Goal: Information Seeking & Learning: Compare options

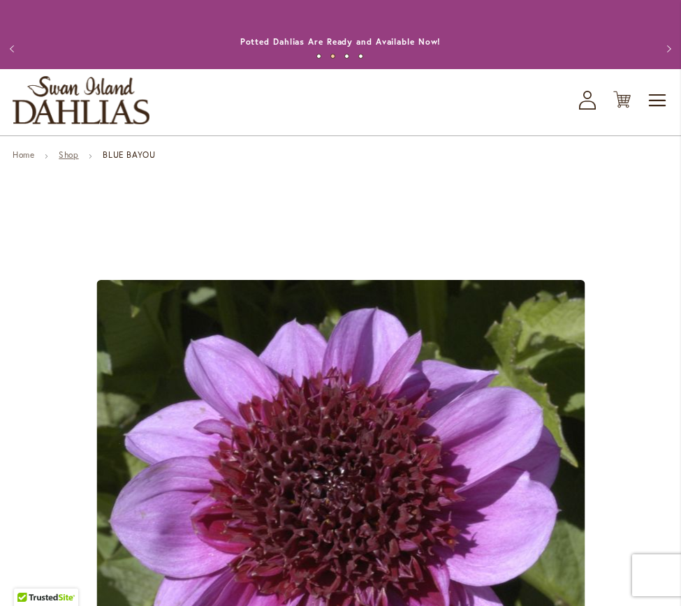
click at [66, 156] on link "Shop" at bounding box center [69, 154] width 20 height 10
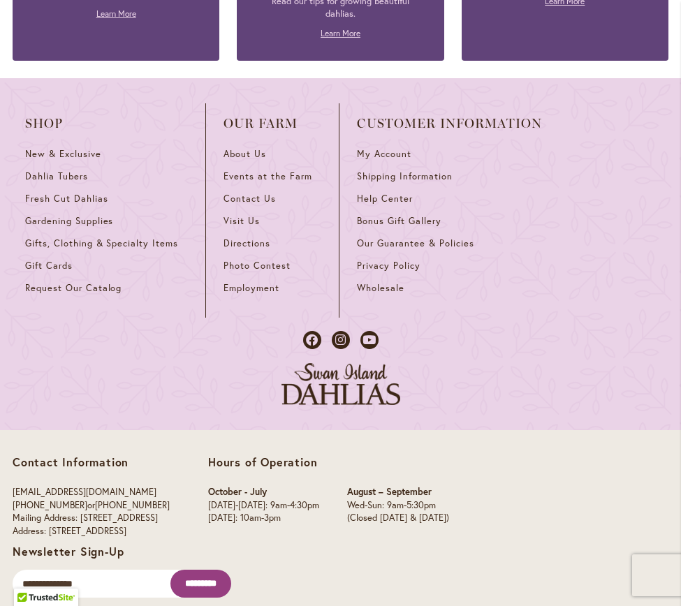
scroll to position [2521, 0]
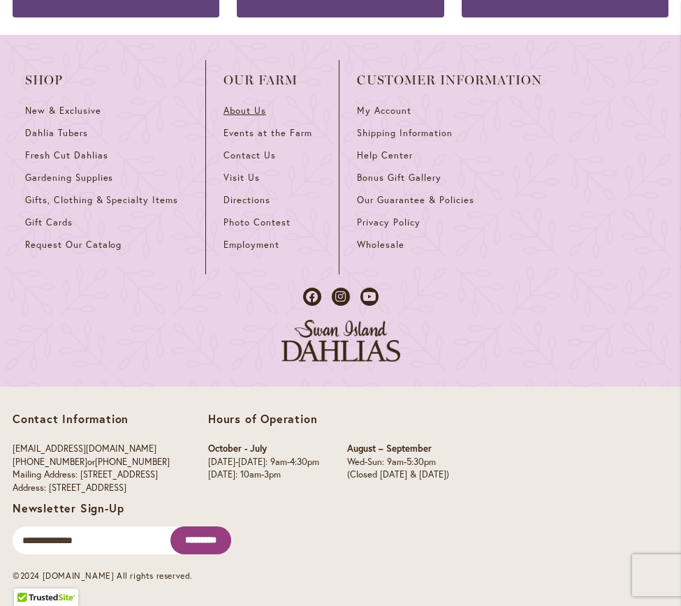
click at [239, 105] on span "About Us" at bounding box center [244, 111] width 43 height 12
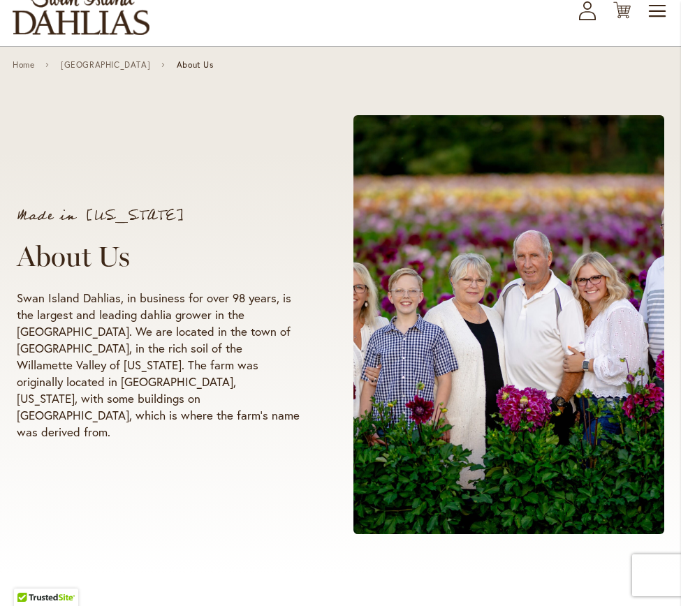
scroll to position [89, 0]
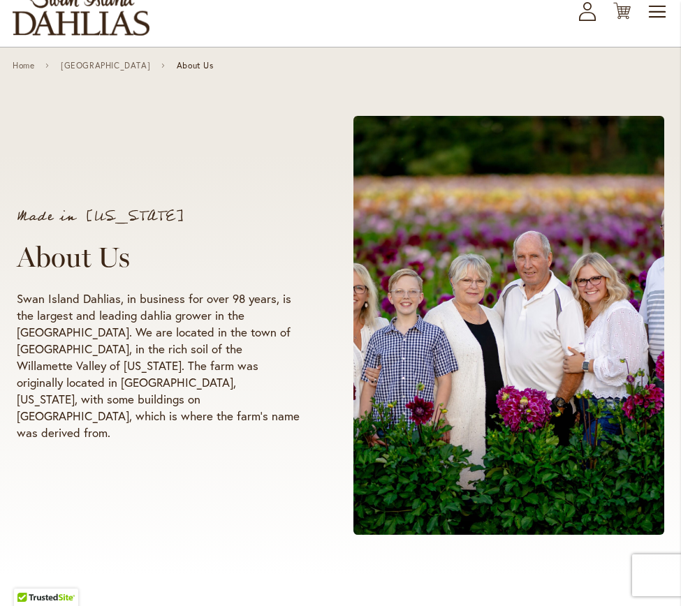
click at [79, 31] on img "store logo" at bounding box center [81, 11] width 137 height 48
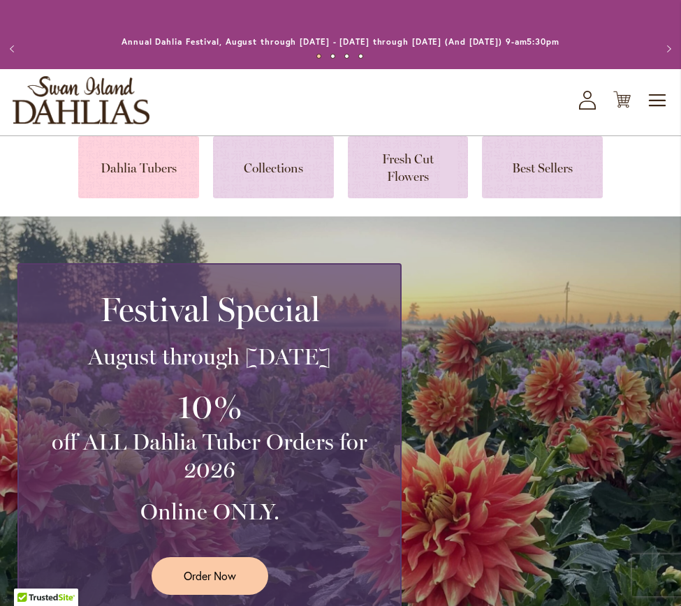
click at [154, 151] on link at bounding box center [138, 167] width 121 height 62
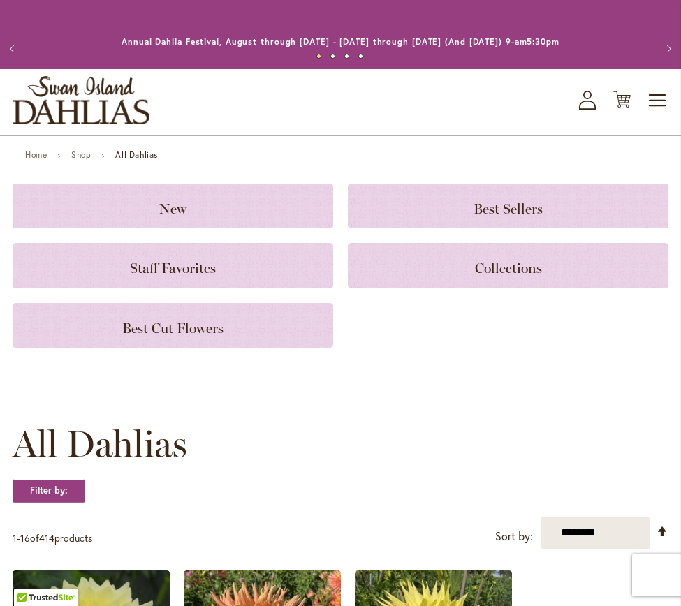
click at [84, 118] on img "store logo" at bounding box center [81, 100] width 137 height 48
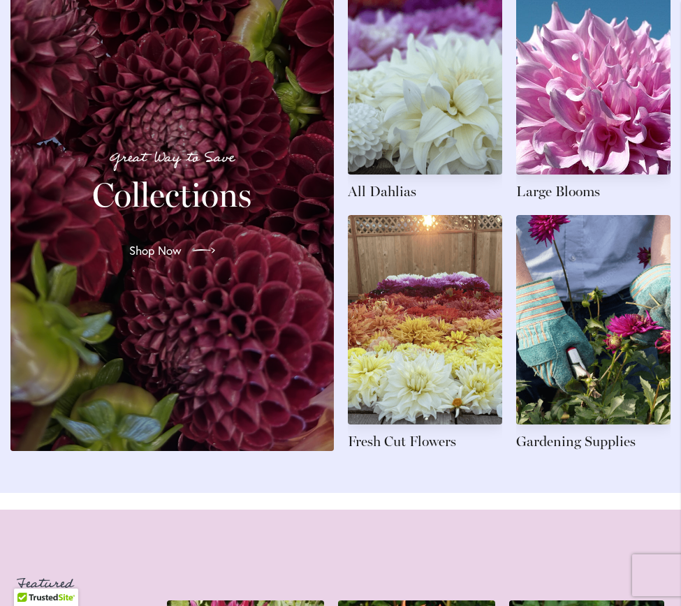
scroll to position [1613, 0]
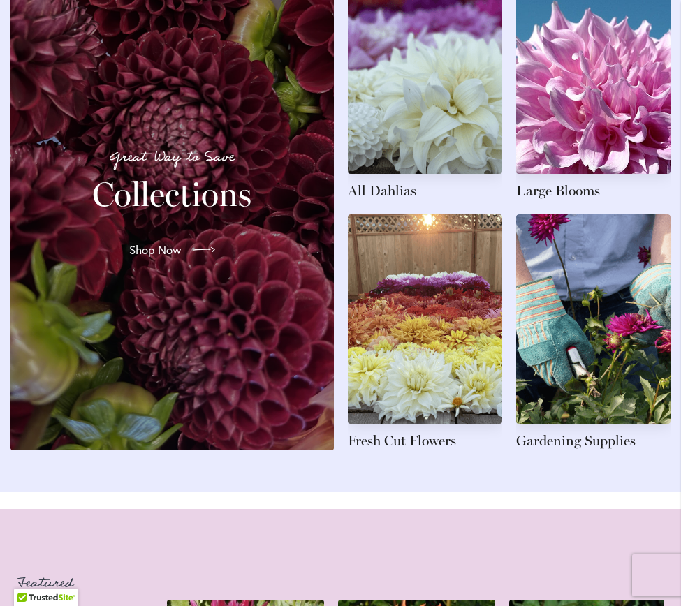
click at [140, 214] on h2 "Collections" at bounding box center [172, 194] width 290 height 39
click at [147, 258] on span "Shop Now" at bounding box center [154, 250] width 52 height 17
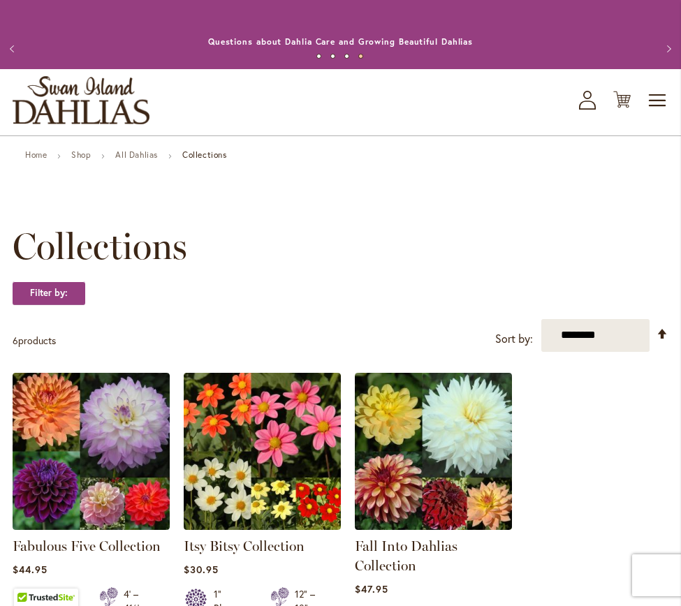
click at [65, 113] on img "store logo" at bounding box center [81, 100] width 137 height 48
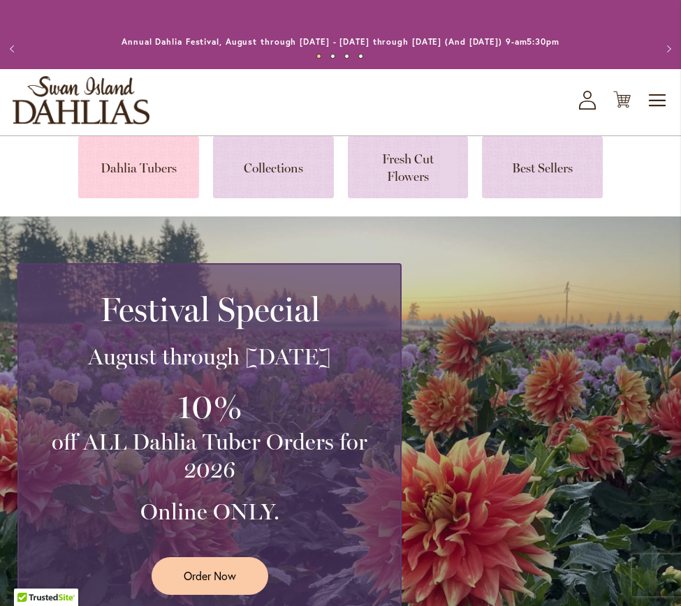
click at [159, 159] on link at bounding box center [138, 167] width 121 height 62
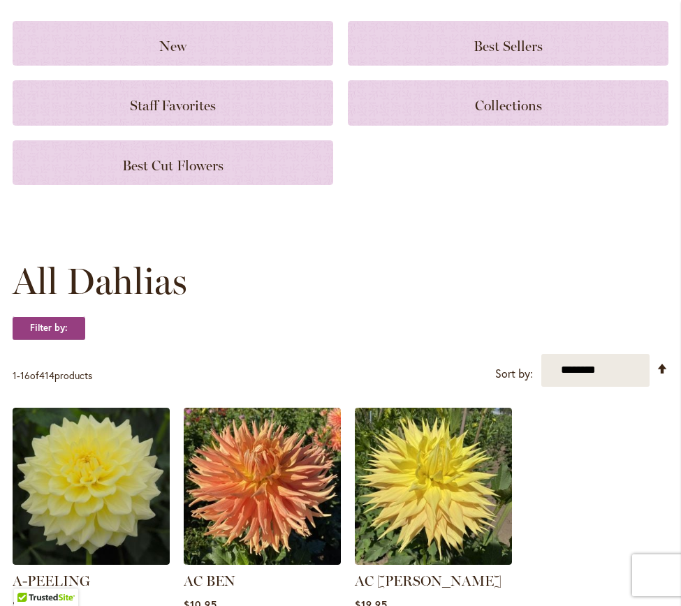
scroll to position [164, 0]
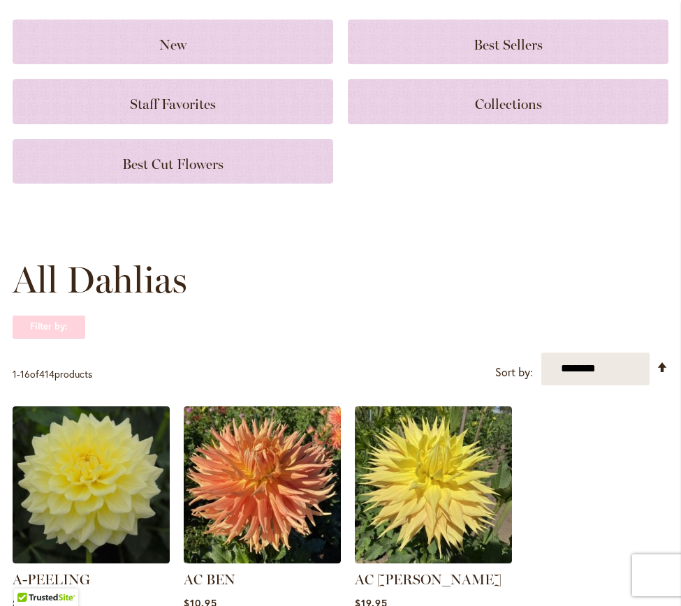
click at [34, 328] on strong "Filter by:" at bounding box center [49, 327] width 73 height 24
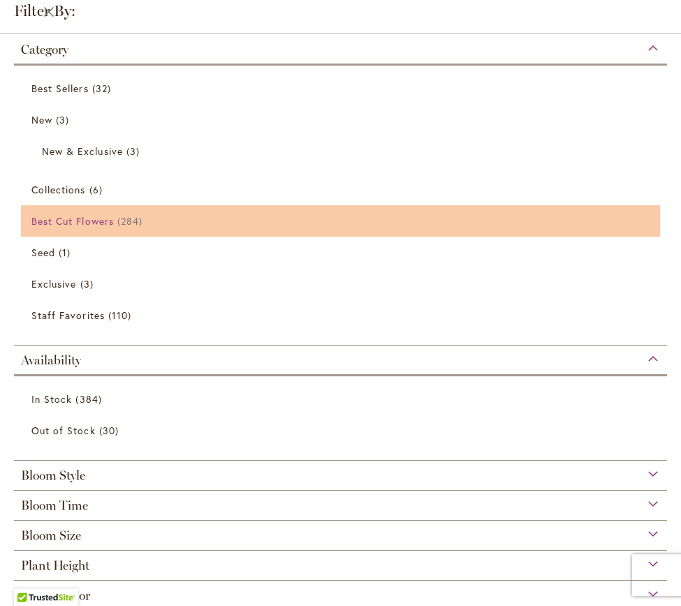
scroll to position [123, 0]
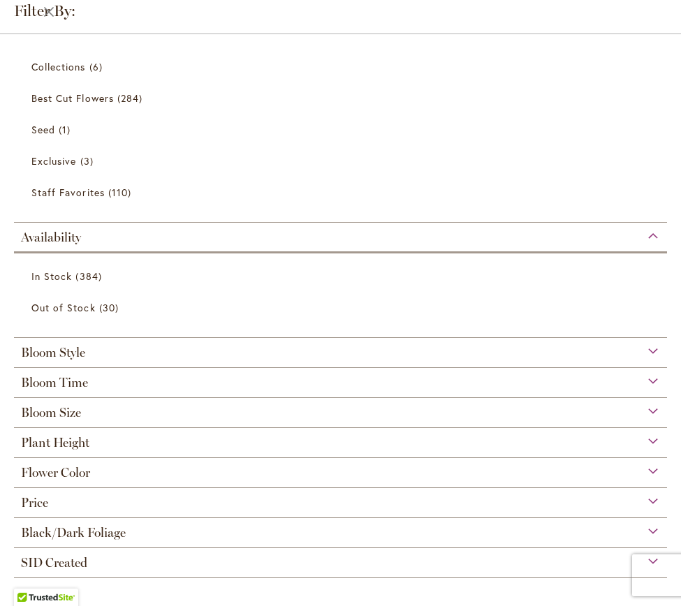
click at [206, 346] on div "Bloom Style" at bounding box center [340, 349] width 653 height 22
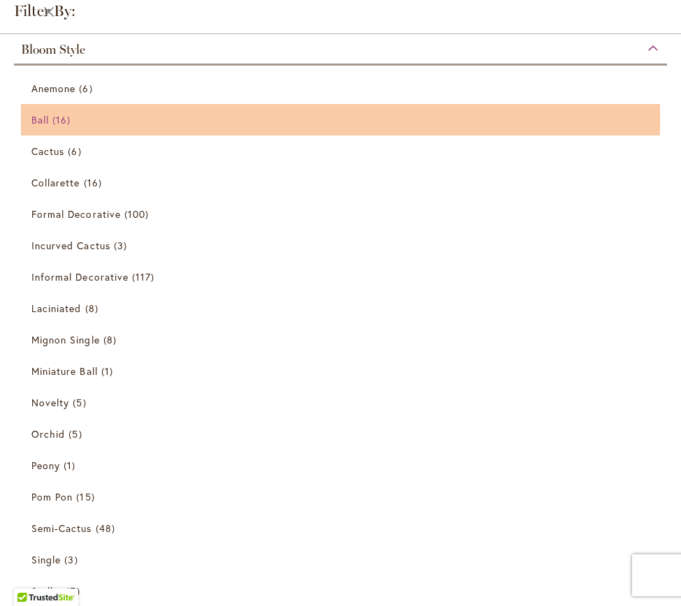
click at [238, 122] on link "Ball 16 items" at bounding box center [341, 120] width 621 height 24
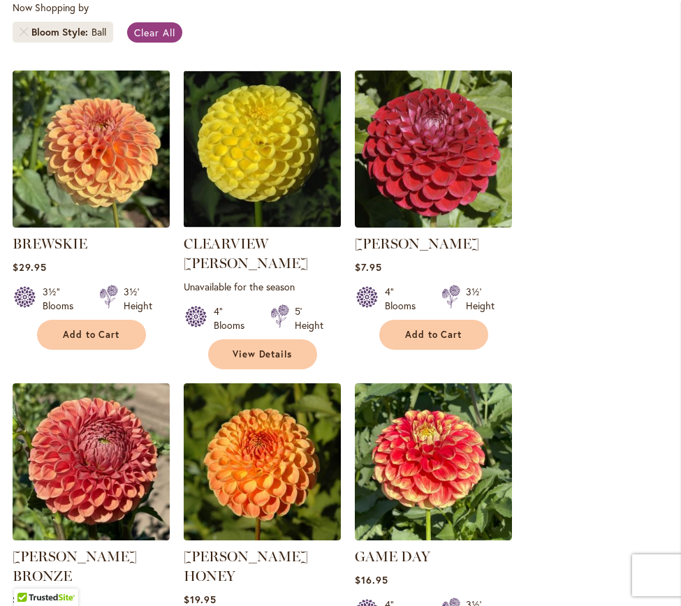
scroll to position [496, 0]
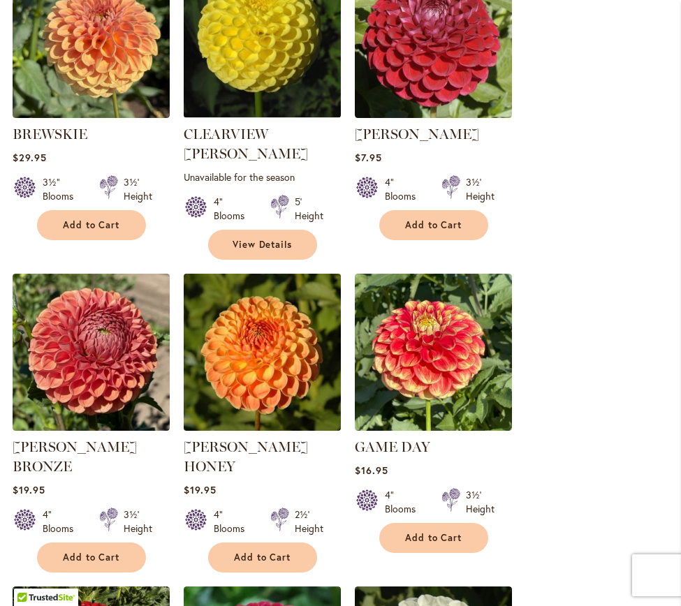
click at [277, 353] on img at bounding box center [261, 352] width 165 height 165
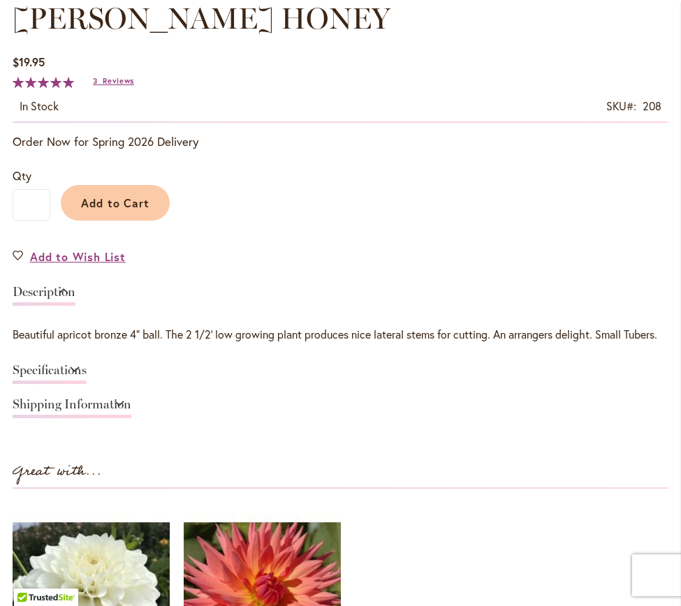
scroll to position [904, 0]
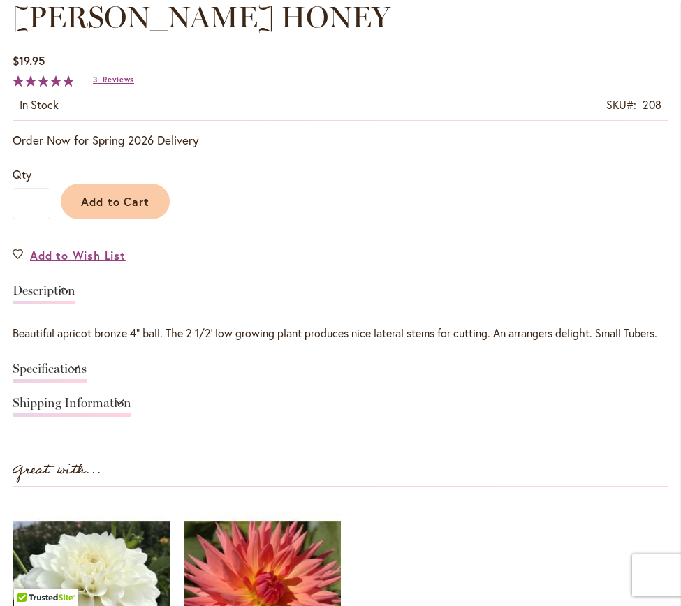
click at [221, 361] on div "Description Beautiful apricot bronze 4" ball. The 2 1/2' low growing plant prod…" at bounding box center [341, 350] width 656 height 147
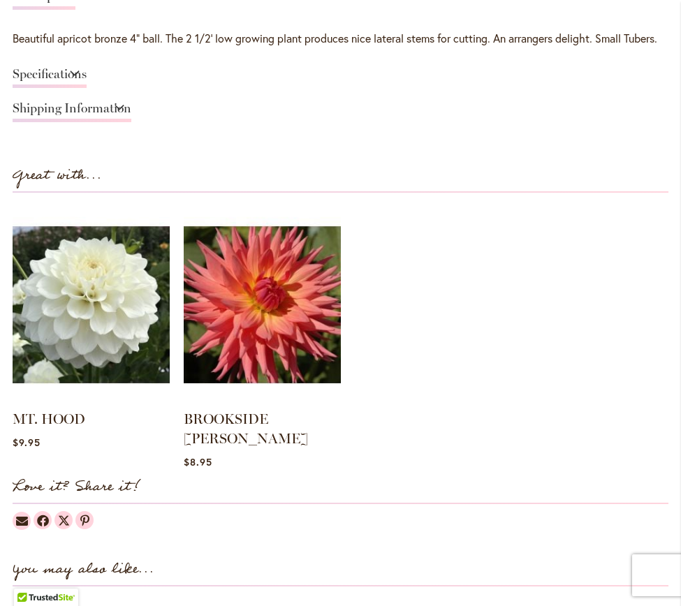
scroll to position [1209, 0]
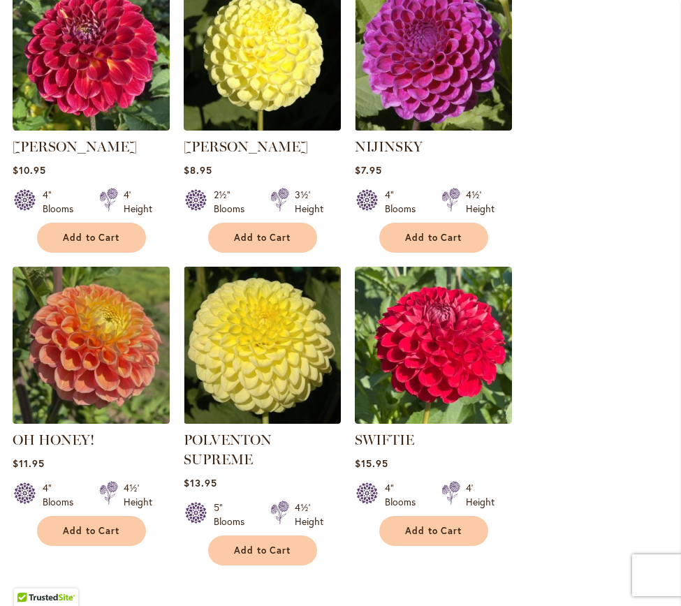
scroll to position [1403, 0]
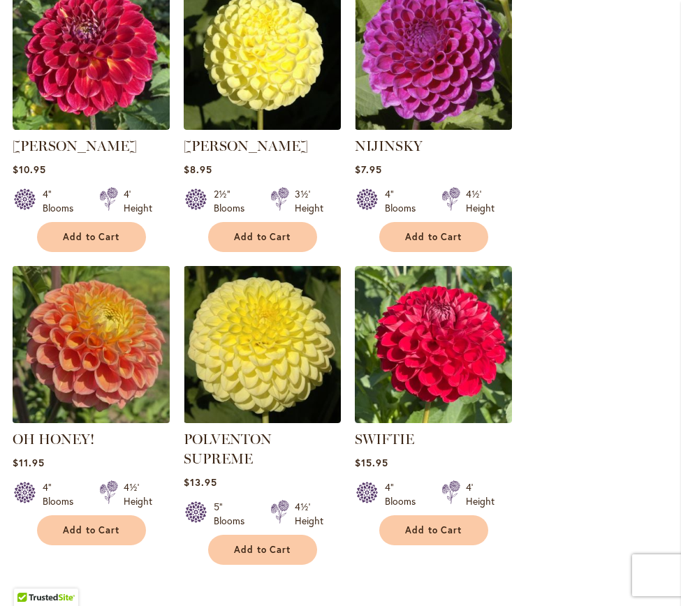
click at [111, 324] on img at bounding box center [90, 344] width 165 height 165
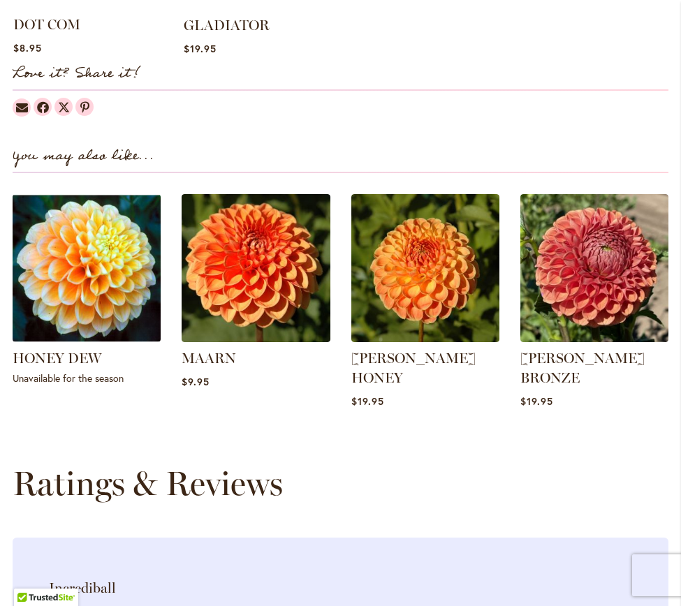
scroll to position [1624, 0]
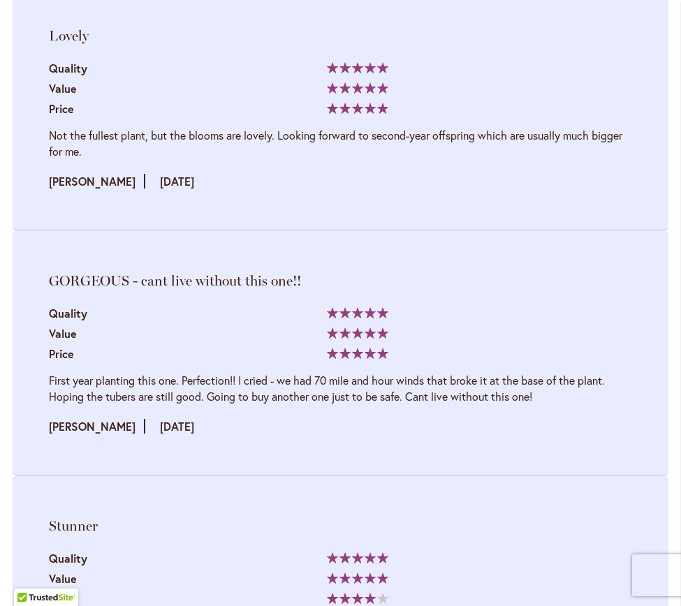
scroll to position [2165, 0]
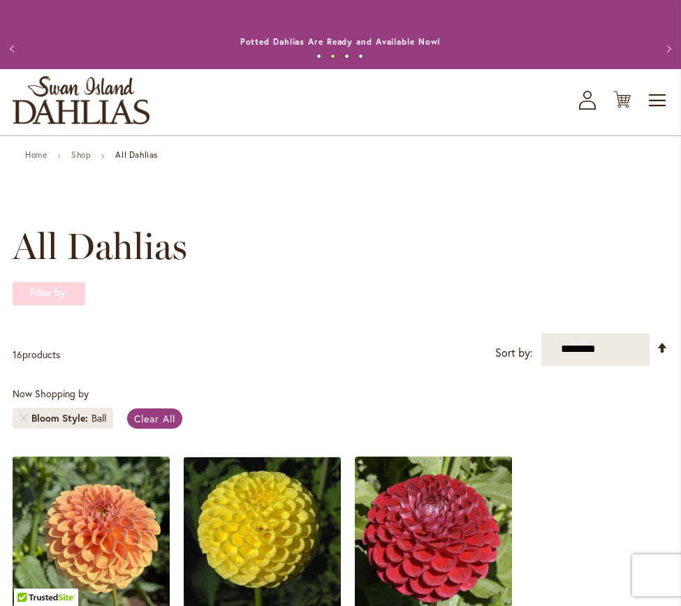
click at [59, 289] on strong "Filter by:" at bounding box center [49, 293] width 73 height 24
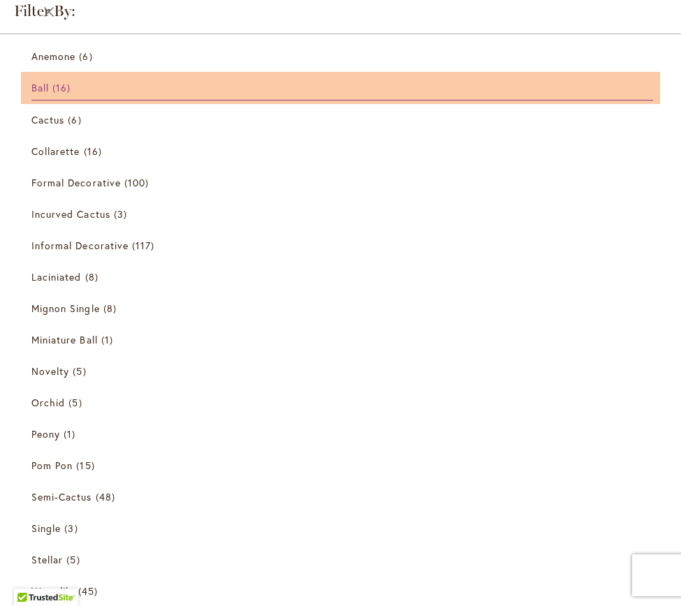
scroll to position [295, 0]
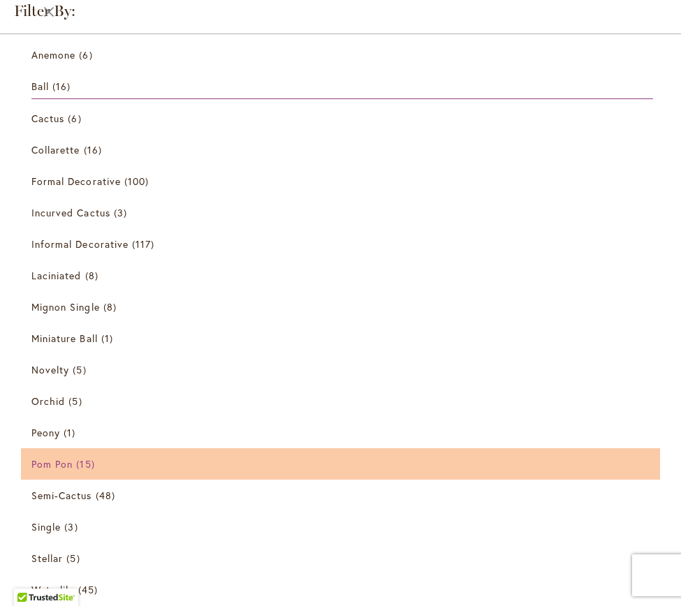
click at [331, 463] on link "Pom Pon 15 items" at bounding box center [341, 464] width 621 height 24
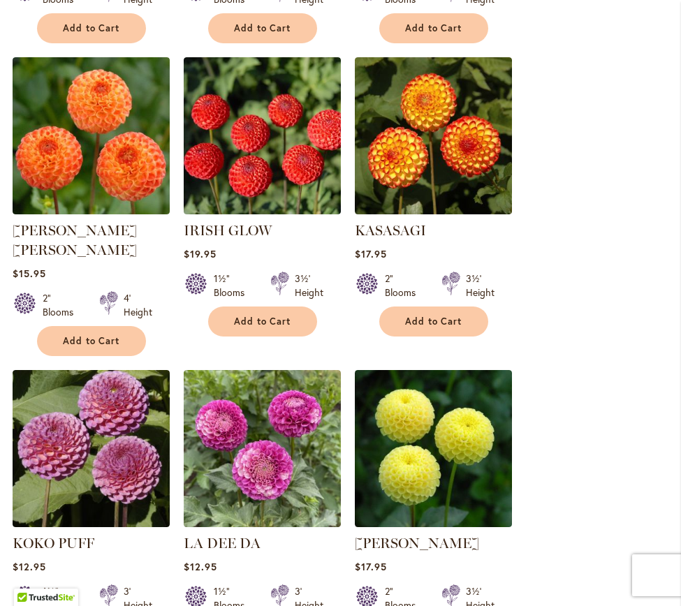
scroll to position [1177, 0]
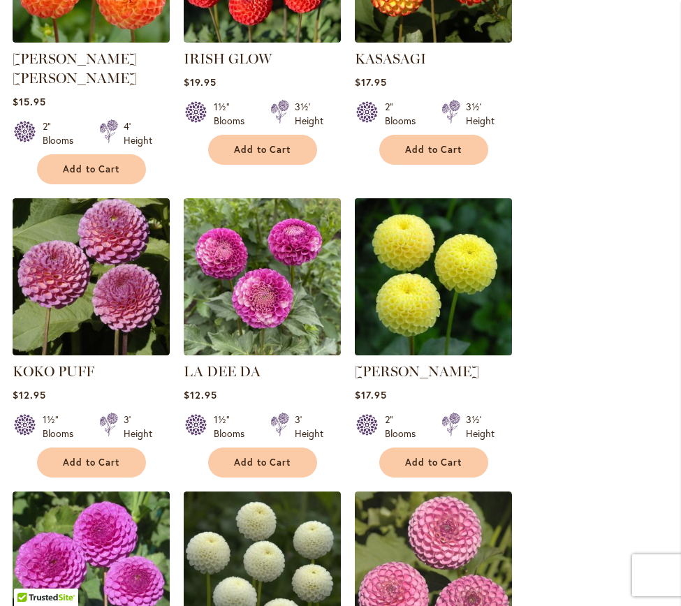
click at [448, 245] on img at bounding box center [433, 276] width 165 height 165
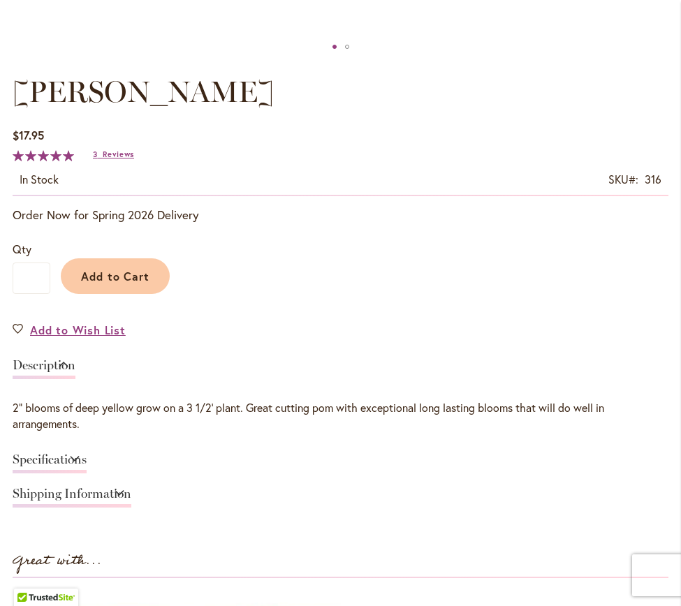
scroll to position [830, 0]
click at [36, 463] on link "Specifications" at bounding box center [50, 462] width 74 height 20
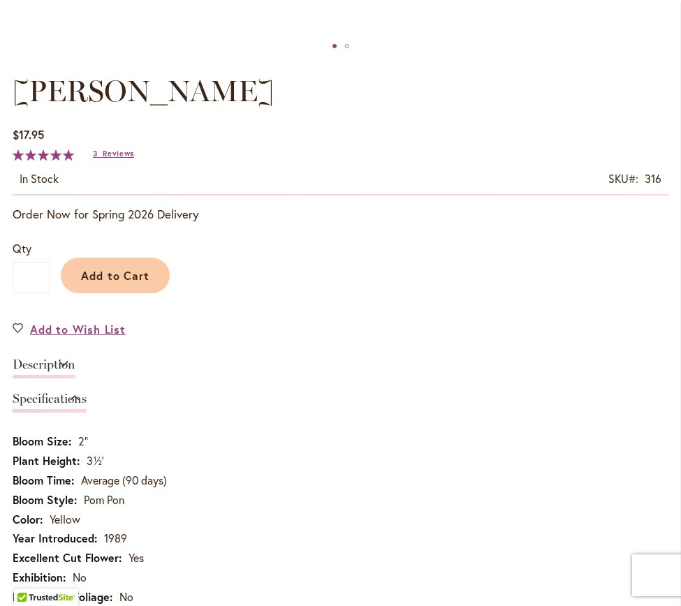
scroll to position [1215, 0]
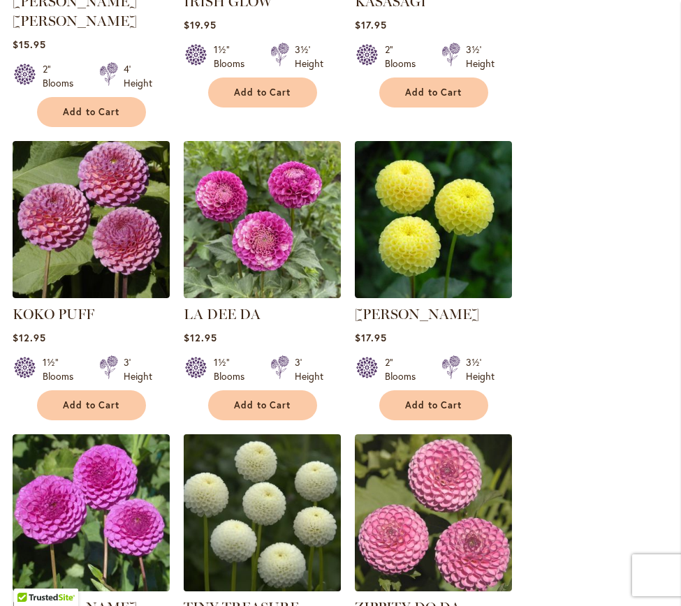
scroll to position [1234, 0]
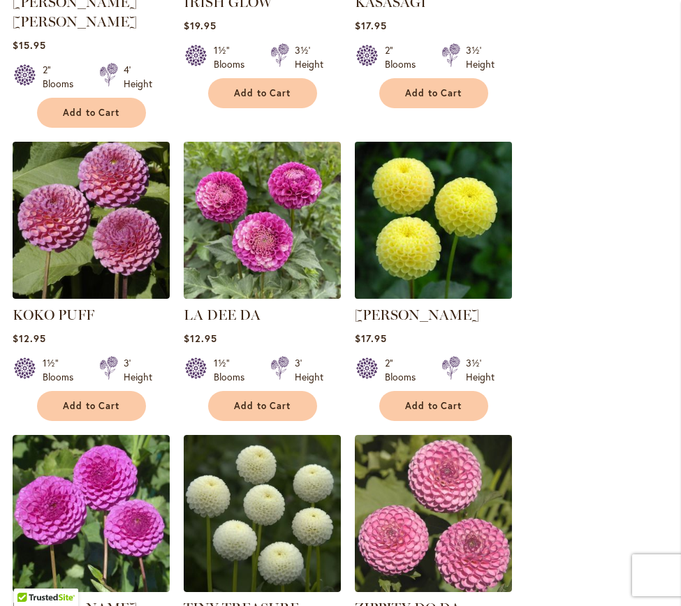
click at [420, 190] on img at bounding box center [433, 220] width 165 height 165
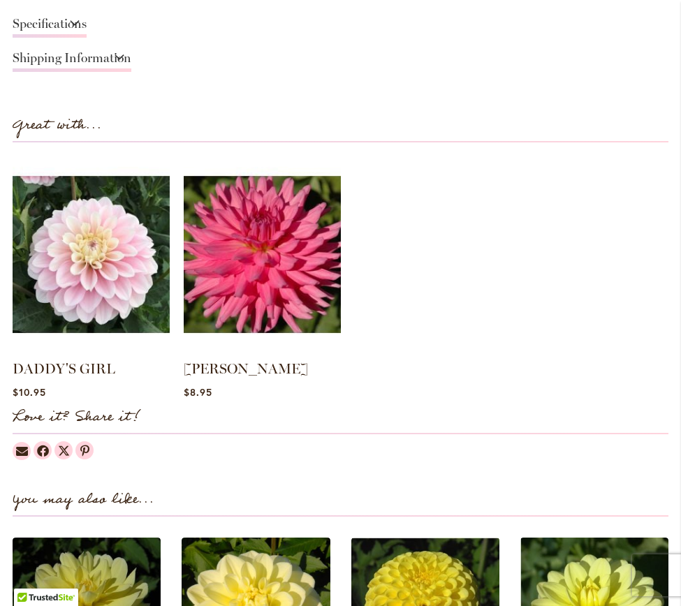
scroll to position [1266, 0]
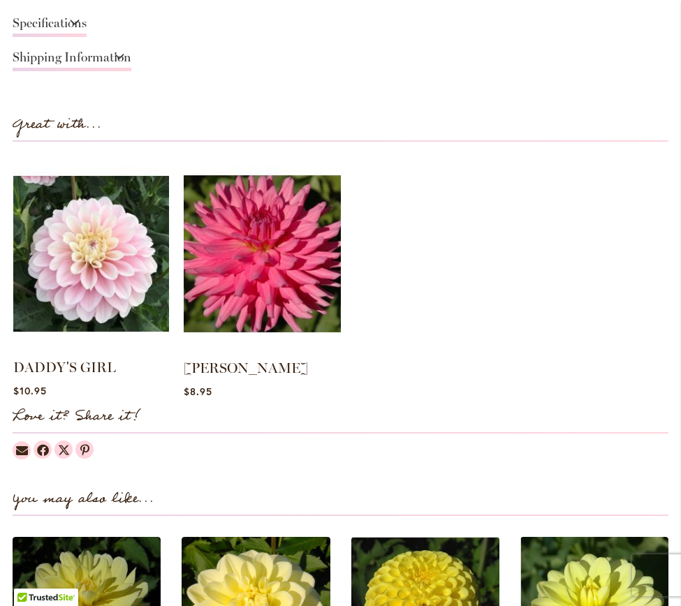
click at [107, 242] on img at bounding box center [91, 253] width 156 height 195
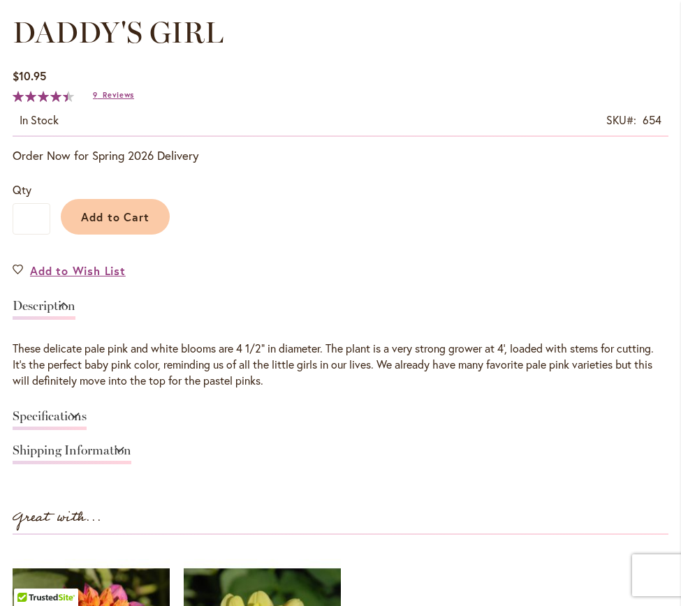
scroll to position [890, 0]
click at [72, 412] on link "Specifications" at bounding box center [50, 419] width 74 height 20
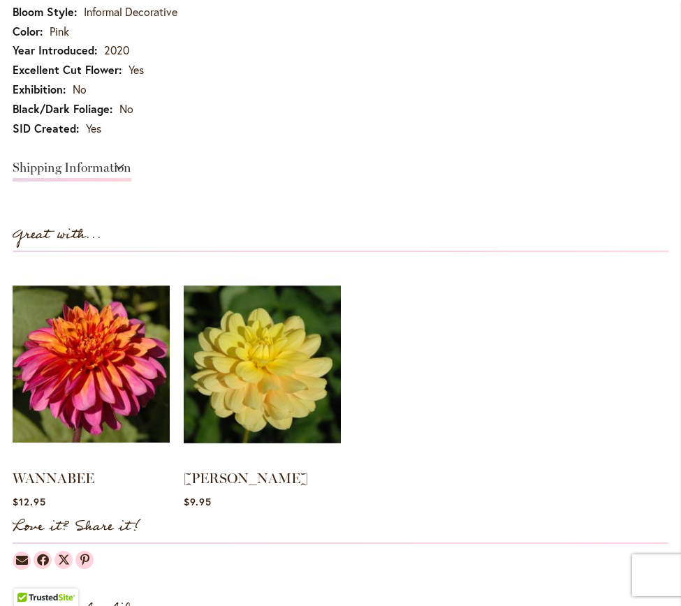
scroll to position [1319, 0]
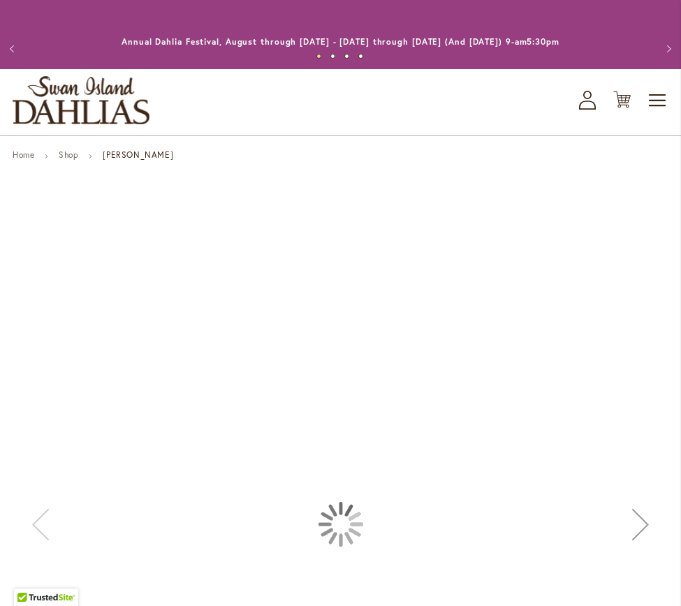
scroll to position [1206, 0]
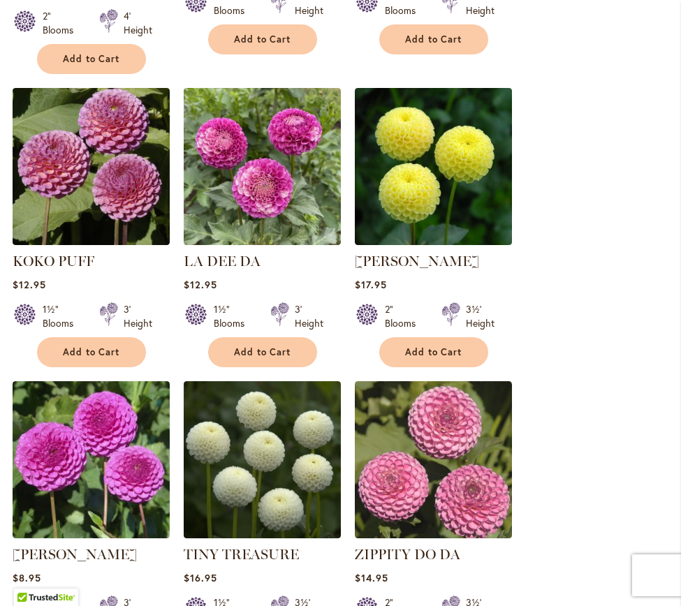
scroll to position [1269, 0]
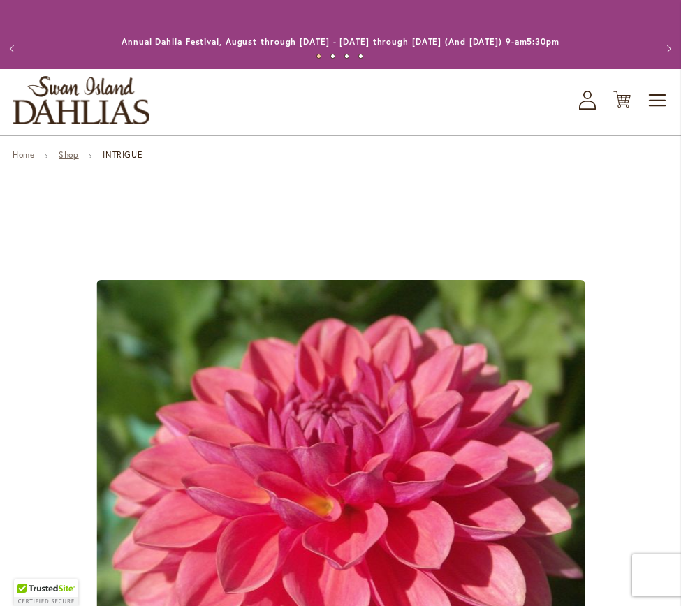
click at [66, 153] on link "Shop" at bounding box center [69, 154] width 20 height 10
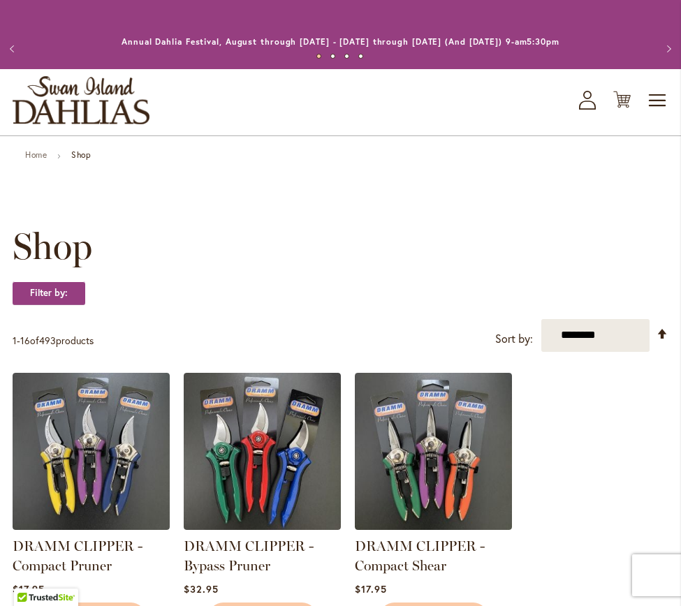
click at [72, 118] on img "store logo" at bounding box center [81, 100] width 137 height 48
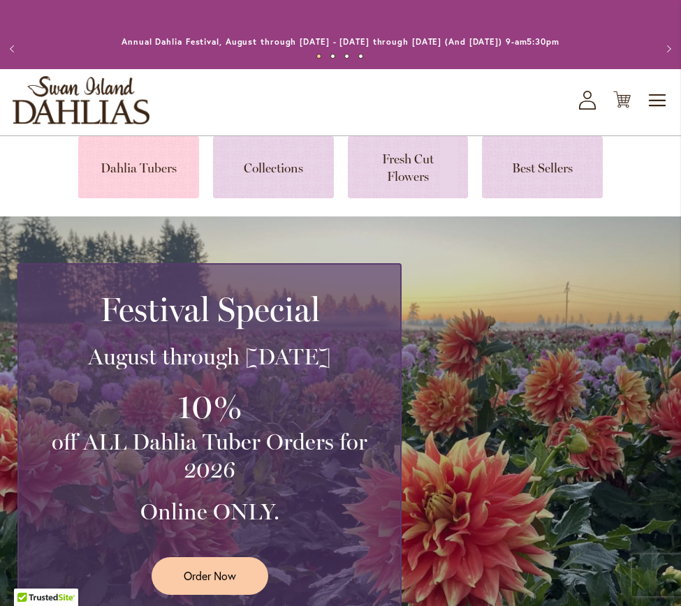
click at [119, 181] on link at bounding box center [138, 167] width 121 height 62
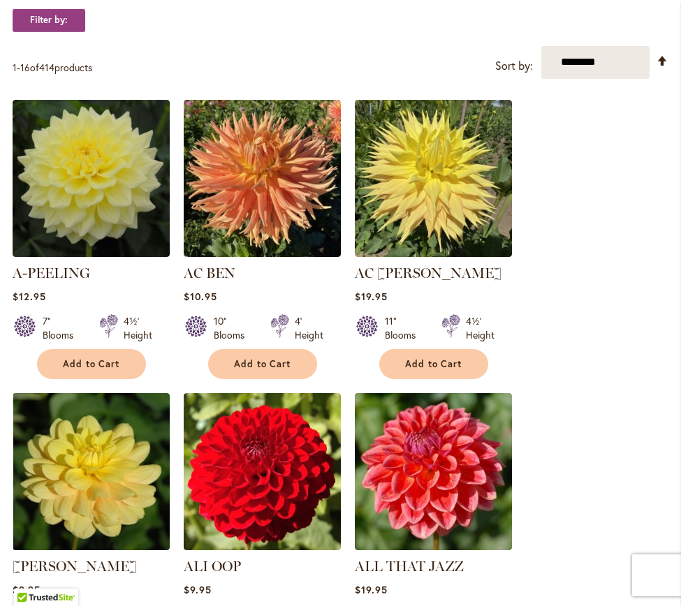
scroll to position [357, 0]
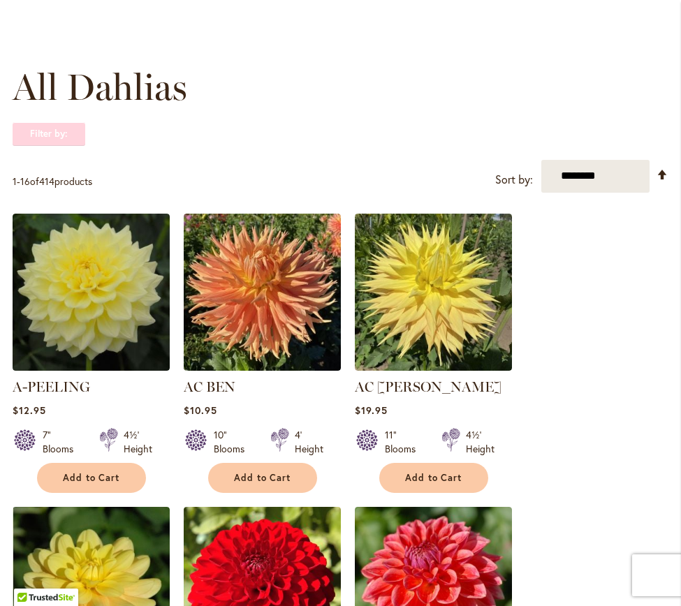
click at [66, 131] on strong "Filter by:" at bounding box center [49, 134] width 73 height 24
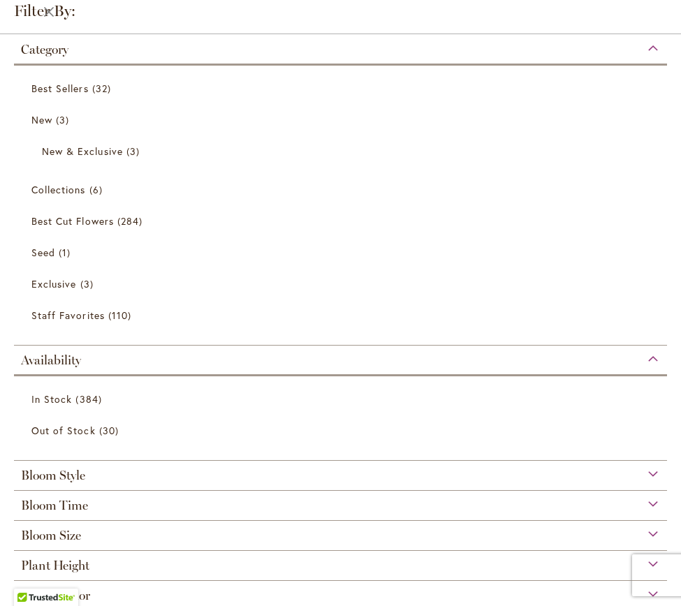
click at [107, 473] on div "Bloom Style" at bounding box center [340, 472] width 653 height 22
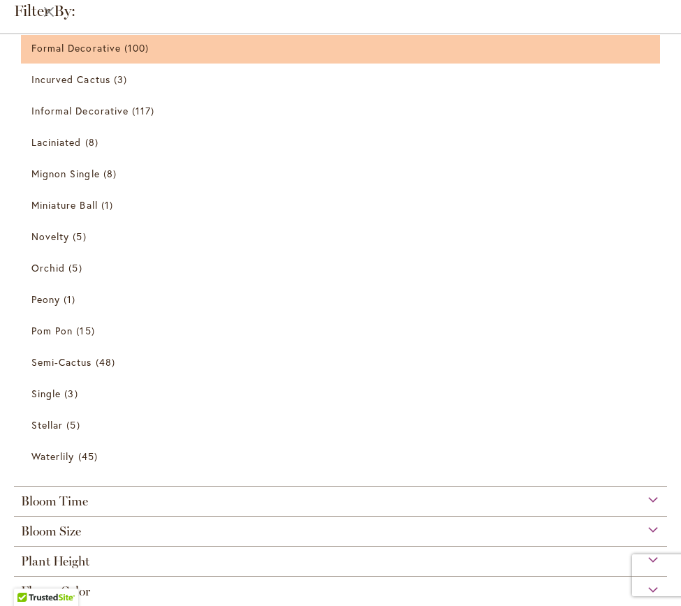
scroll to position [593, 0]
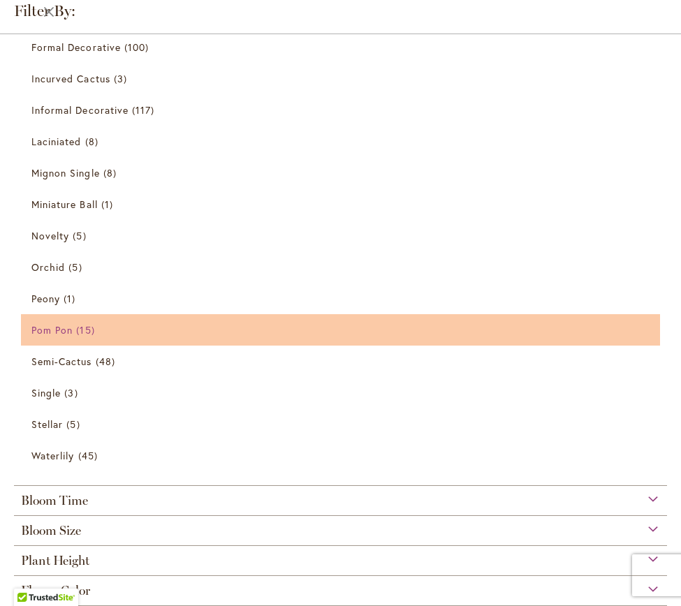
click at [133, 321] on link "Pom Pon 15 items" at bounding box center [341, 330] width 621 height 24
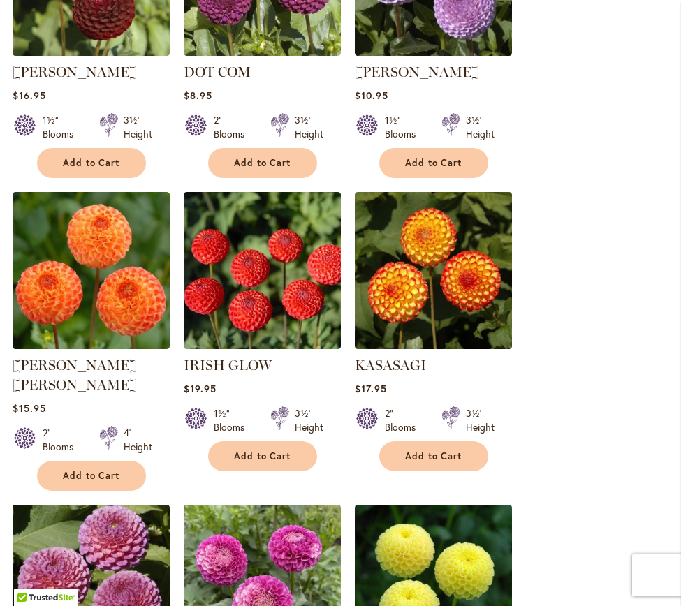
scroll to position [871, 0]
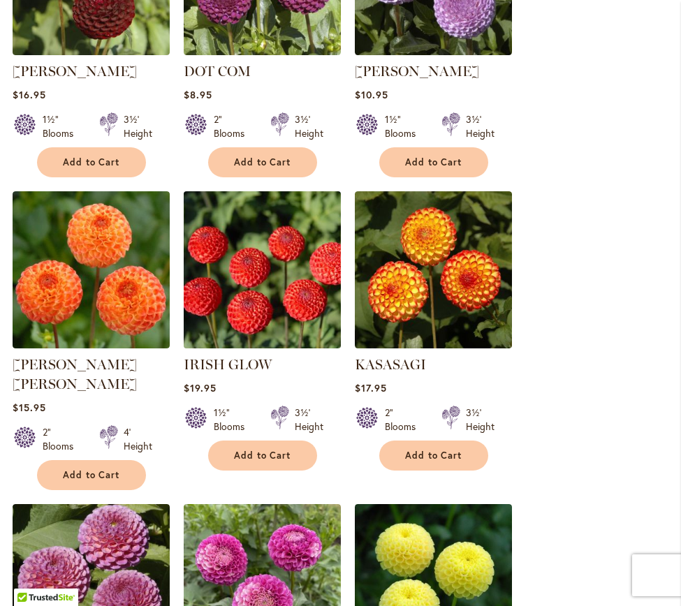
click at [216, 293] on img at bounding box center [261, 269] width 165 height 165
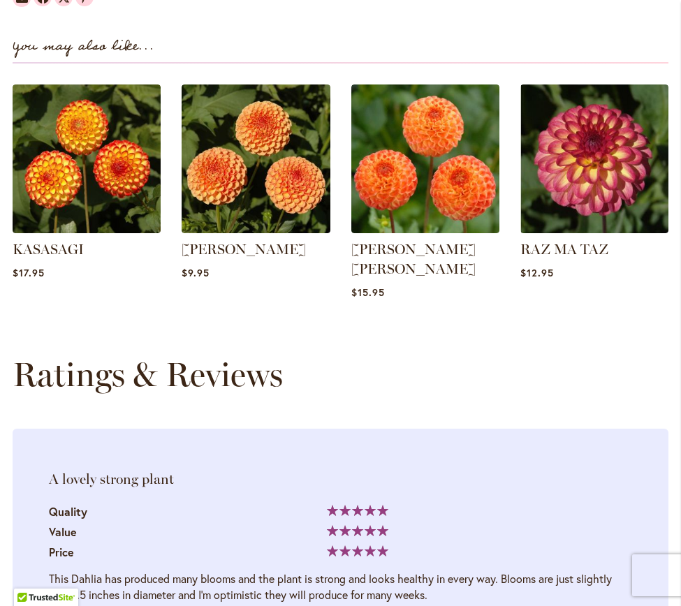
scroll to position [1727, 0]
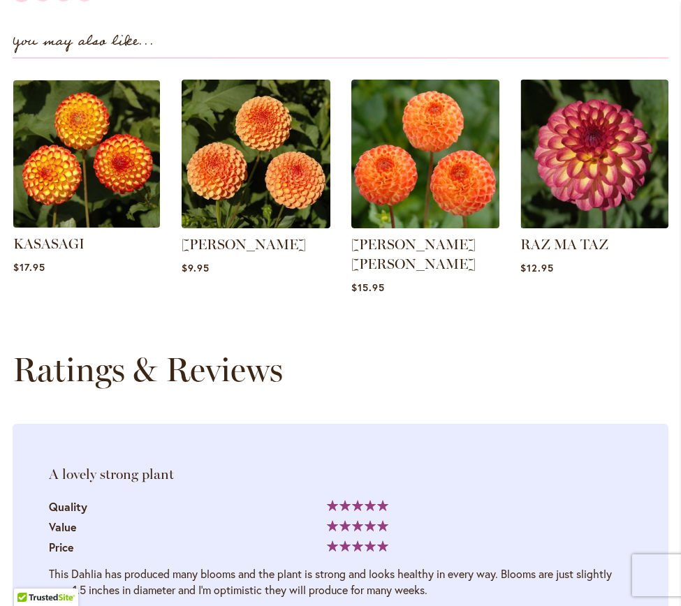
click at [70, 207] on img at bounding box center [87, 154] width 154 height 154
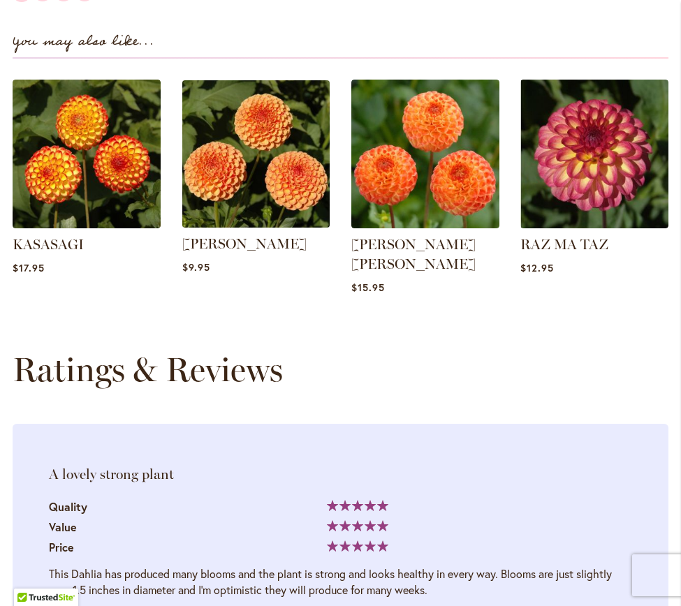
click at [194, 185] on img at bounding box center [256, 154] width 154 height 154
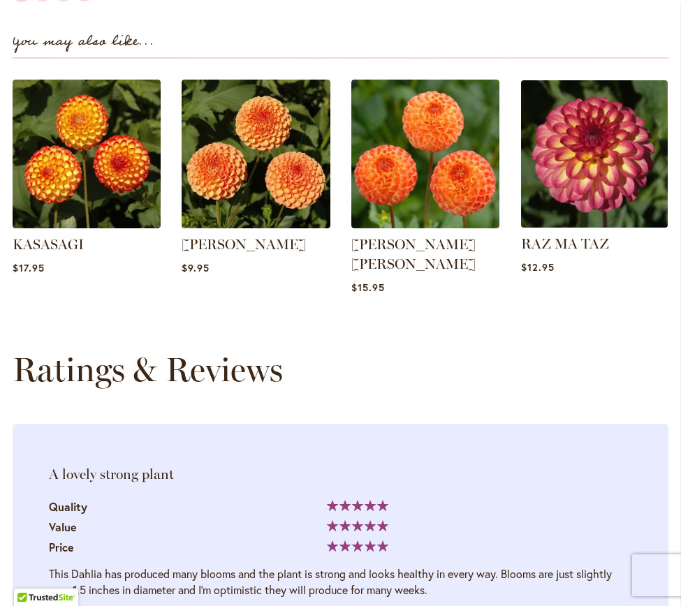
click at [522, 167] on img at bounding box center [594, 154] width 154 height 154
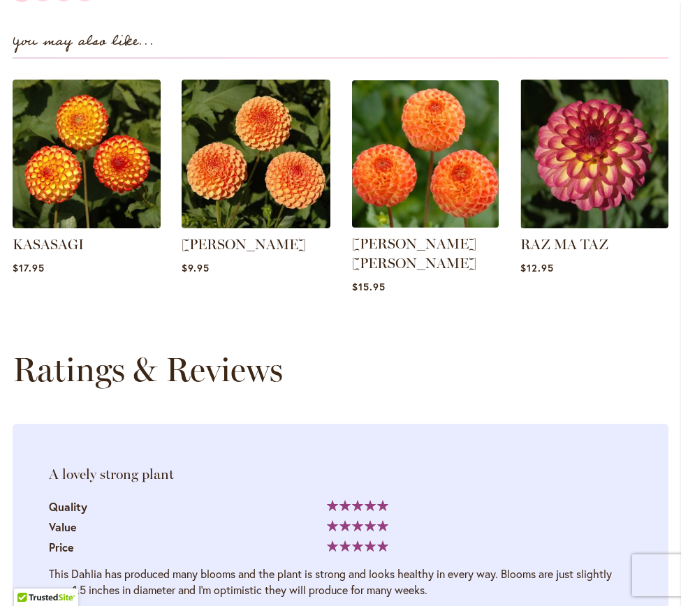
click at [456, 173] on img at bounding box center [425, 154] width 154 height 154
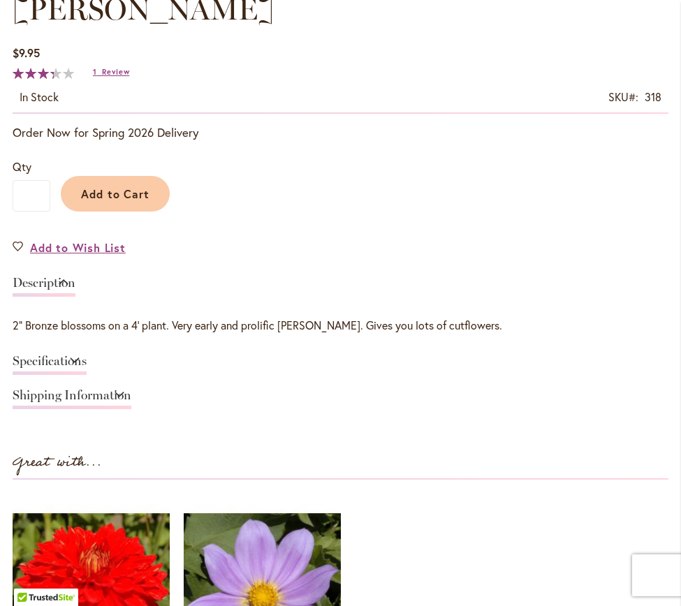
scroll to position [748, 0]
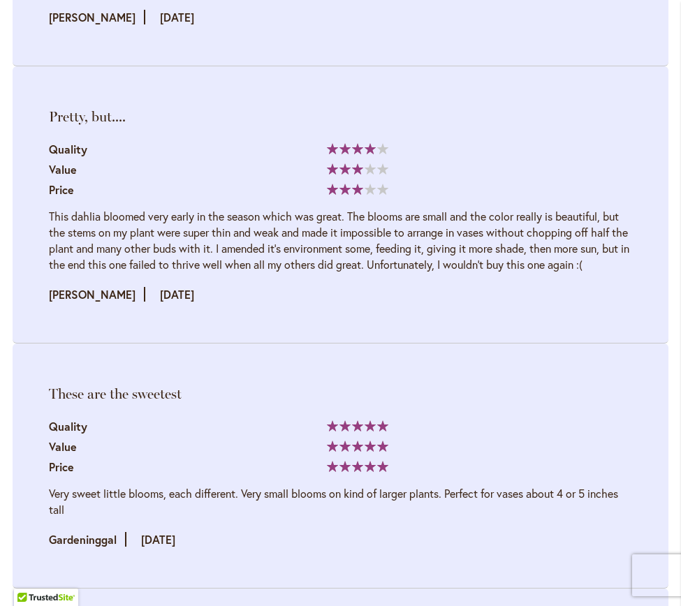
scroll to position [2312, 0]
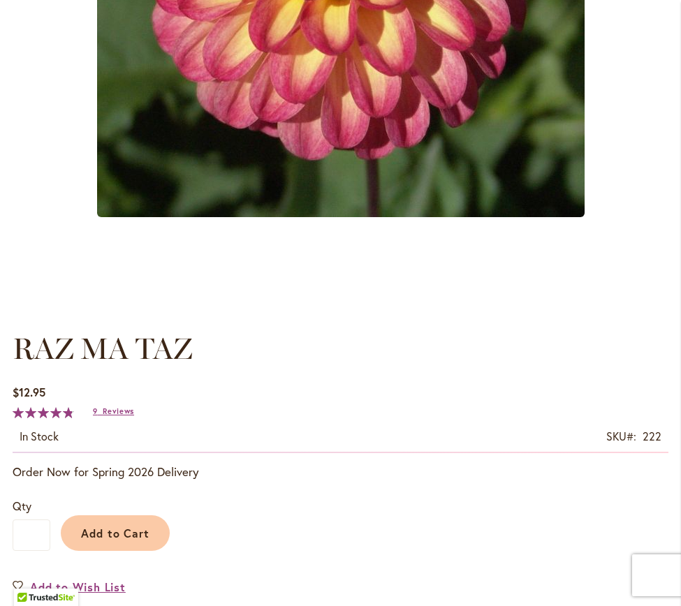
scroll to position [569, 0]
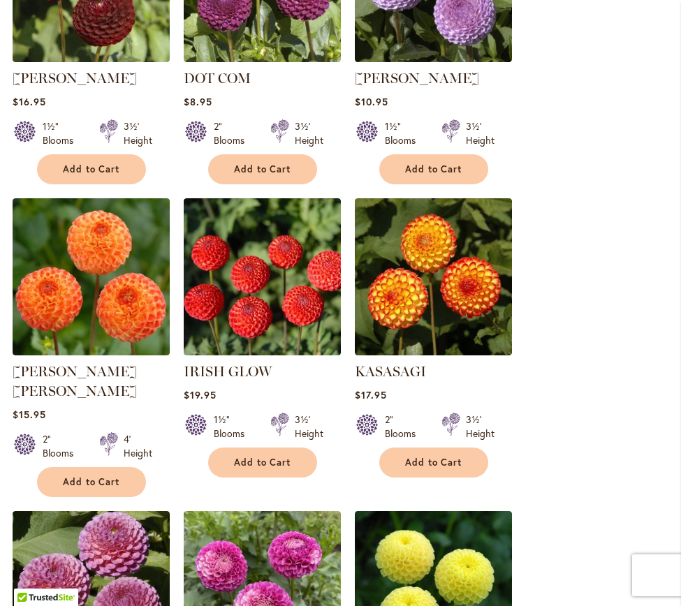
scroll to position [864, 0]
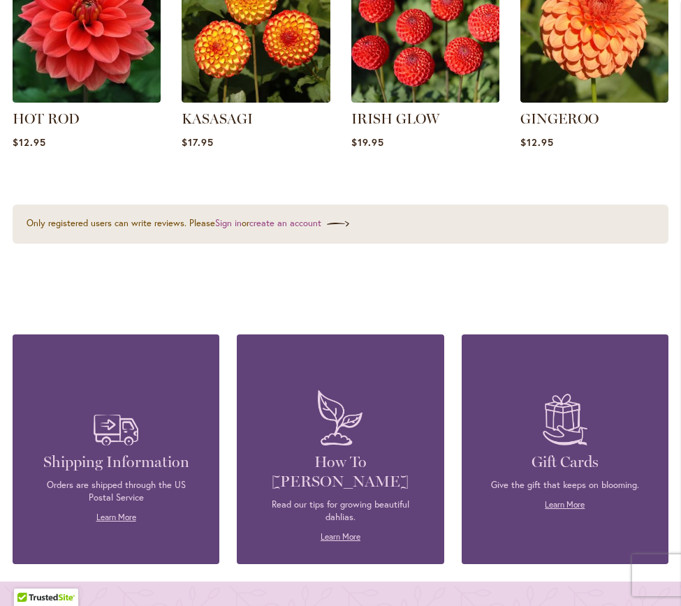
scroll to position [1832, 0]
